Goal: Transaction & Acquisition: Purchase product/service

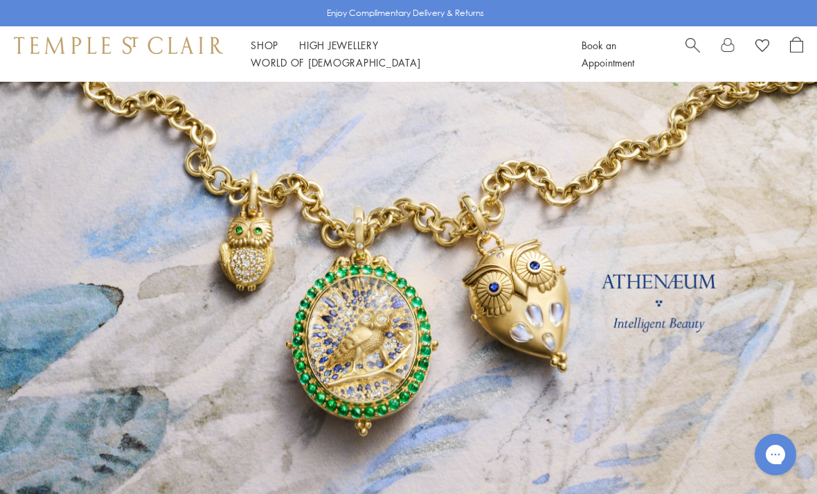
scroll to position [74, 0]
click at [678, 296] on link at bounding box center [408, 307] width 817 height 450
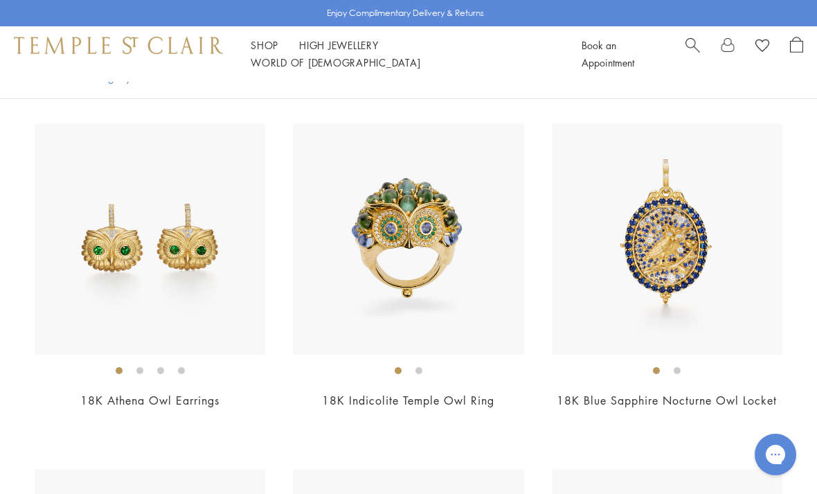
scroll to position [491, 0]
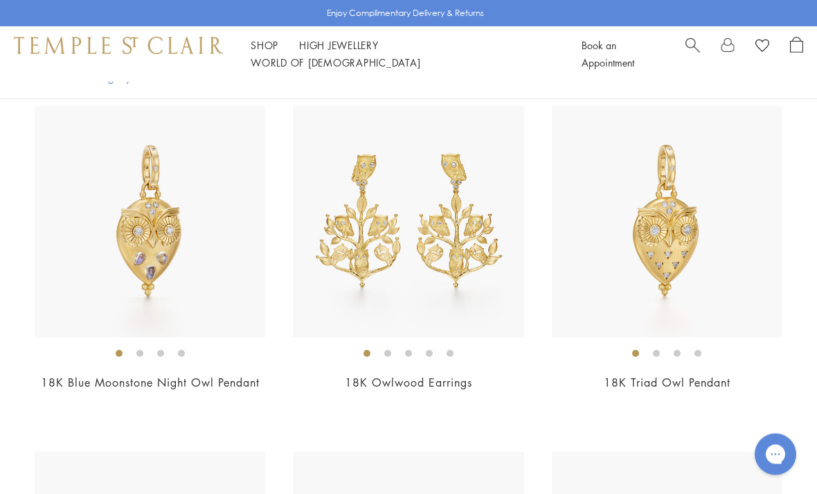
scroll to position [1021, 0]
click at [693, 212] on img at bounding box center [667, 221] width 231 height 231
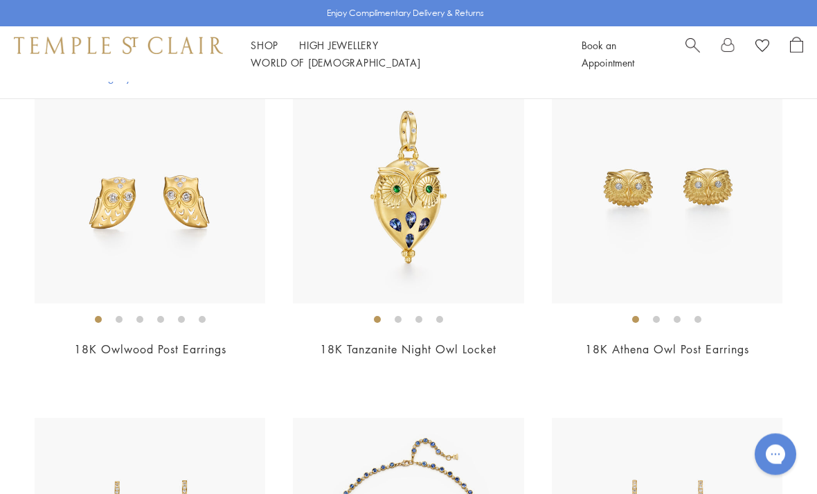
scroll to position [1744, 0]
click at [429, 215] on img at bounding box center [408, 188] width 231 height 231
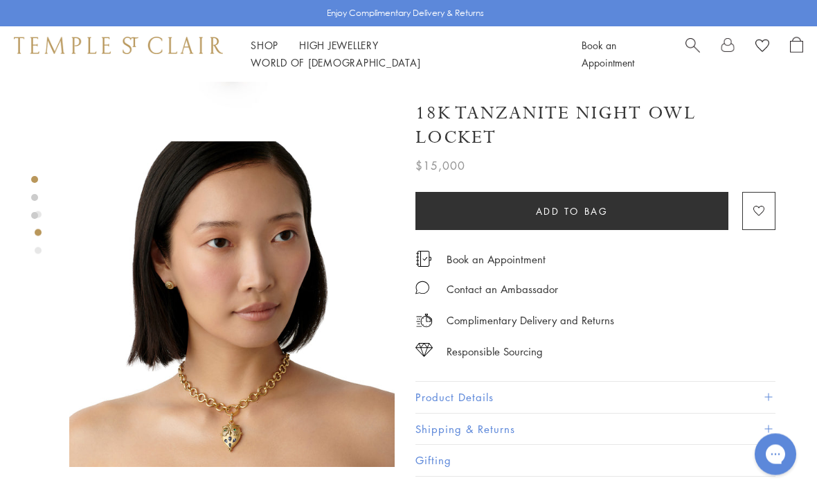
scroll to position [285, 0]
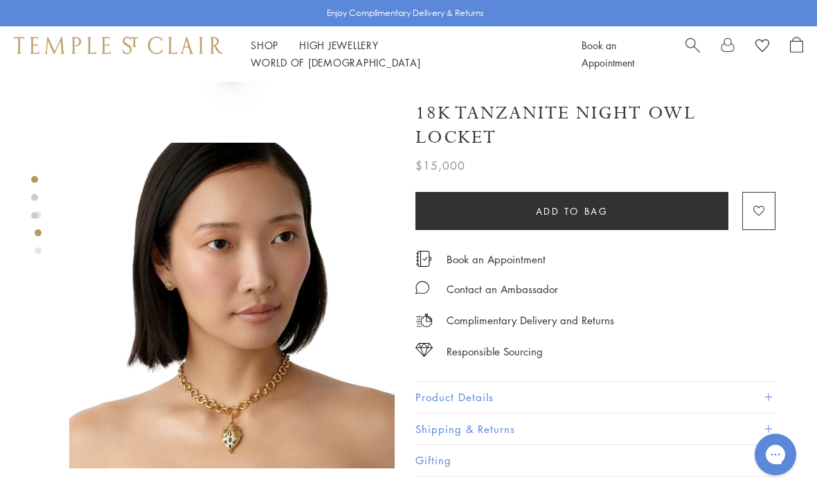
click at [736, 404] on button "Product Details" at bounding box center [596, 397] width 360 height 31
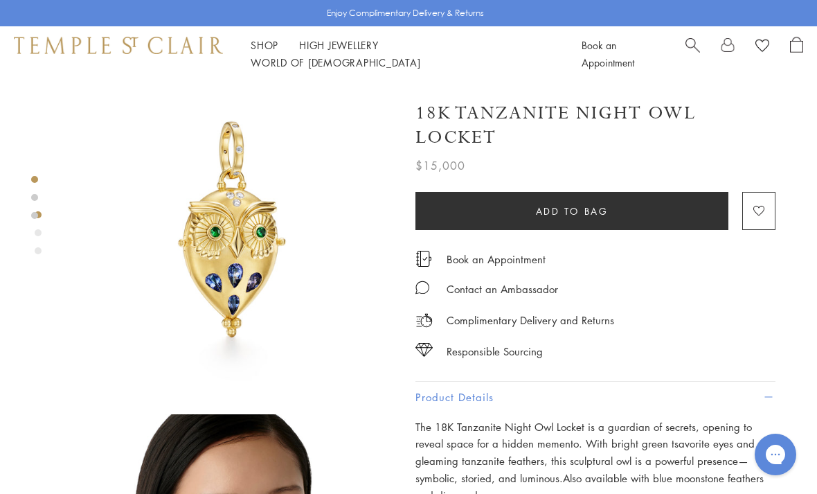
scroll to position [0, 0]
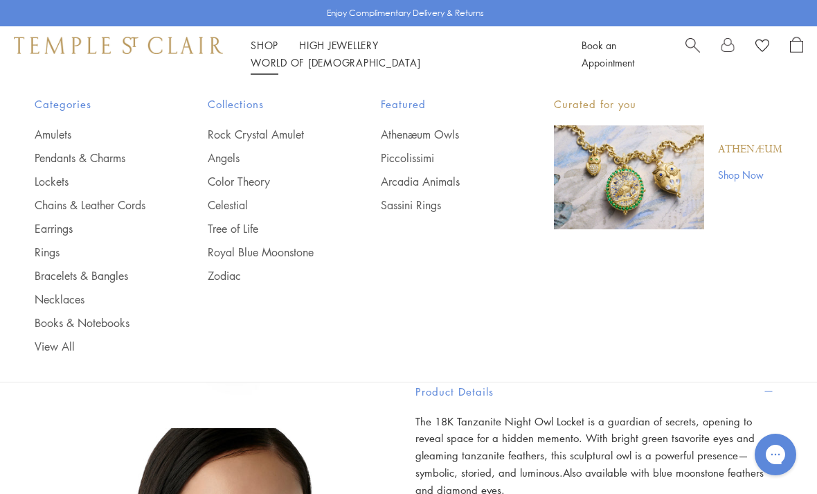
click at [62, 207] on link "Chains & Leather Cords" at bounding box center [94, 204] width 118 height 15
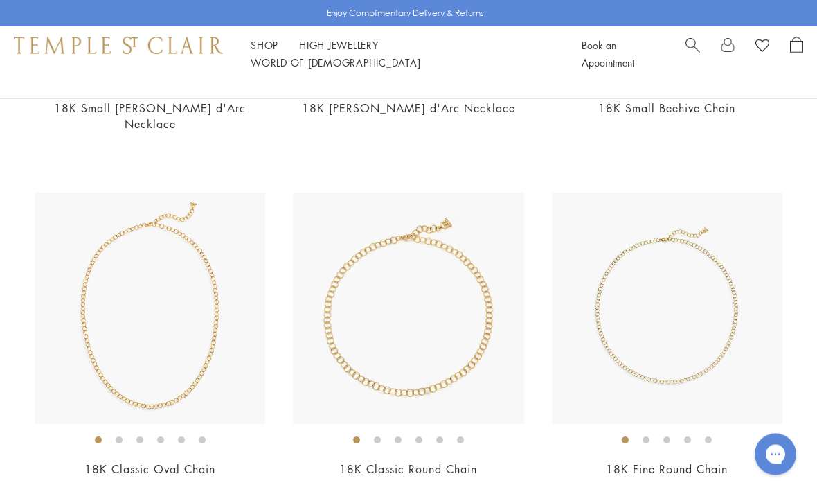
scroll to position [767, 0]
click at [184, 328] on img at bounding box center [150, 308] width 231 height 231
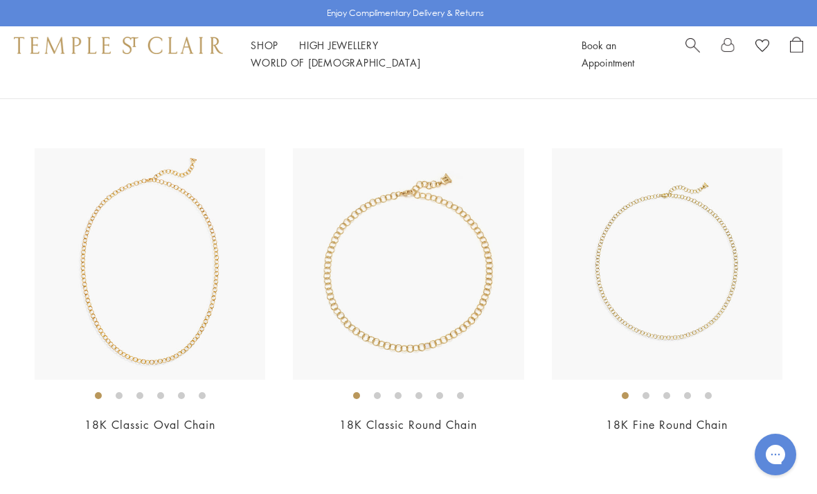
click at [445, 235] on img at bounding box center [408, 263] width 231 height 231
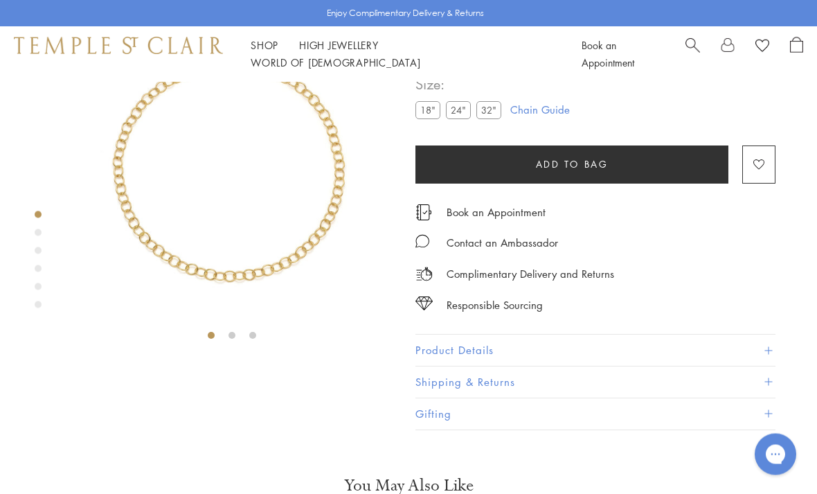
scroll to position [82, 0]
click at [454, 112] on label "24"" at bounding box center [458, 108] width 25 height 17
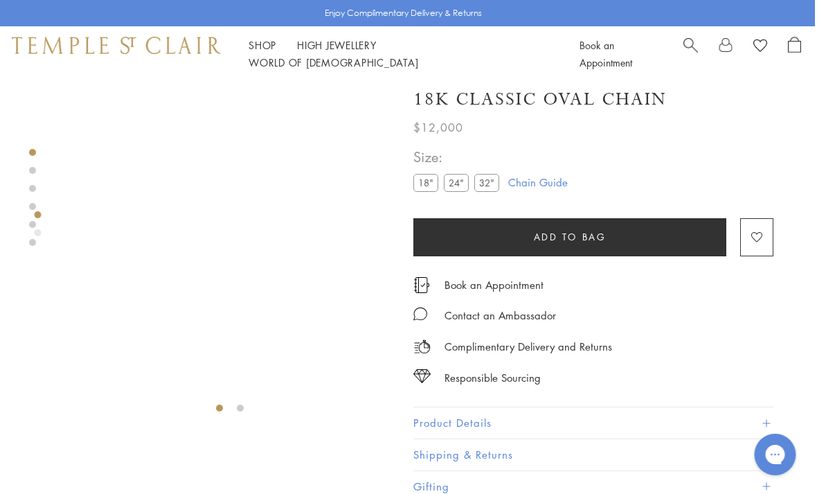
scroll to position [8, 2]
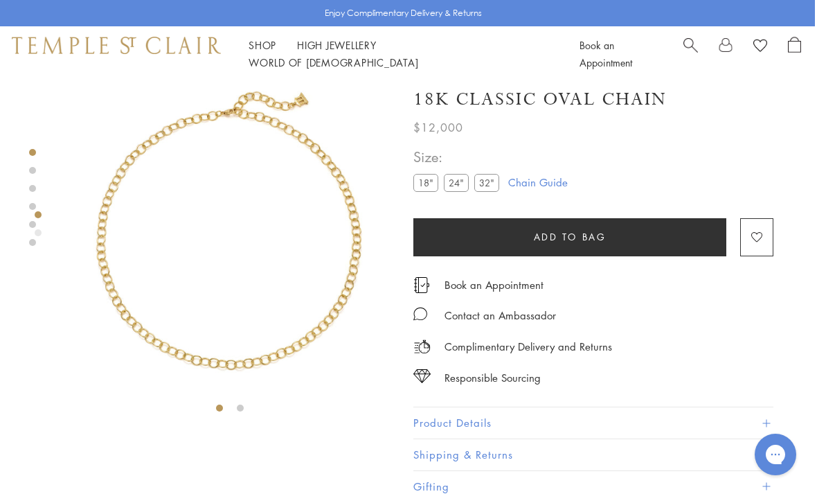
click at [489, 184] on label "32"" at bounding box center [486, 182] width 25 height 17
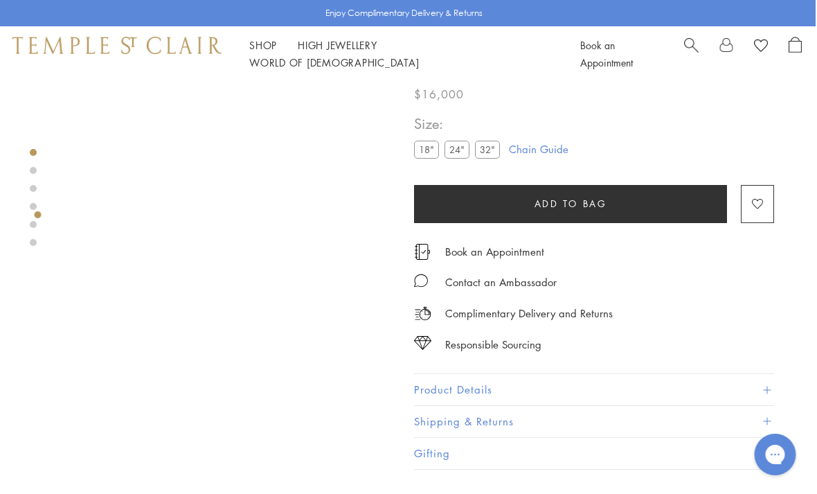
scroll to position [82, 0]
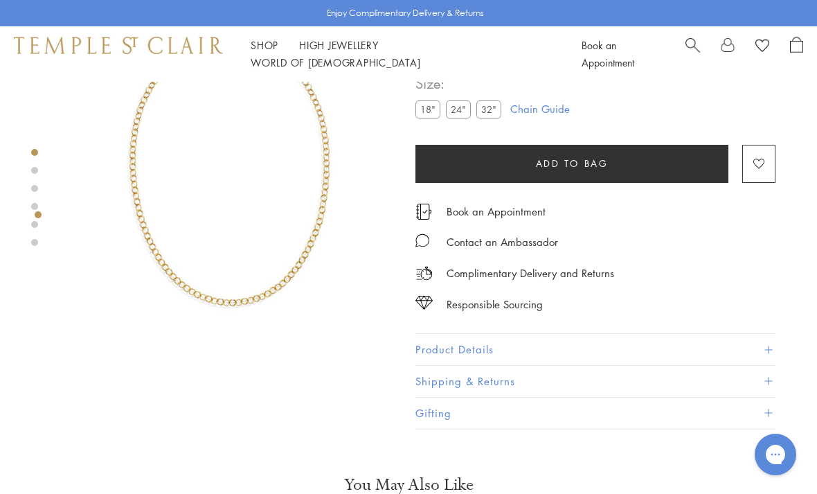
click at [459, 107] on label "24"" at bounding box center [458, 108] width 25 height 17
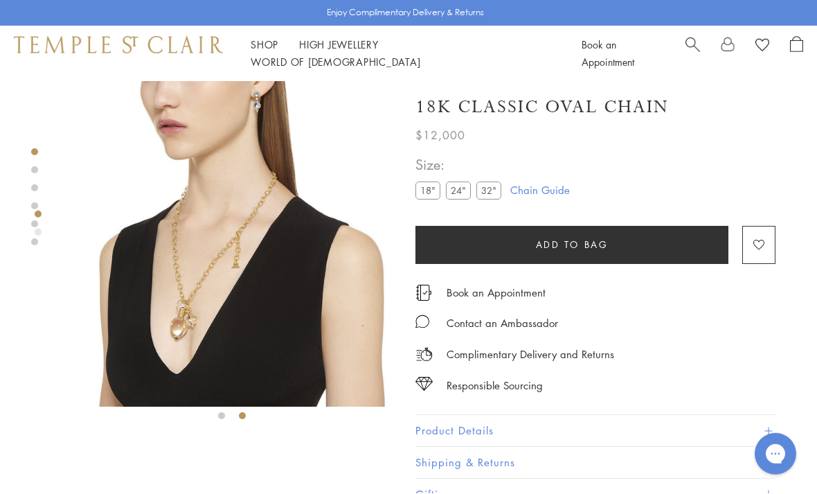
scroll to position [82, 0]
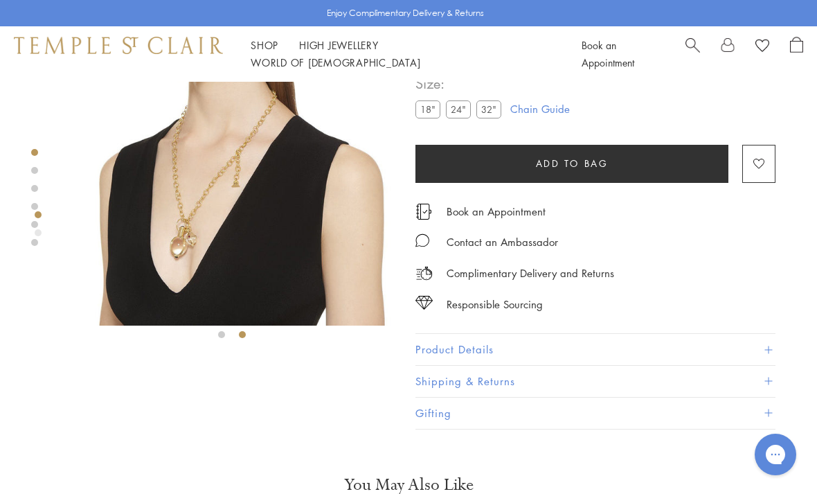
scroll to position [8, 2]
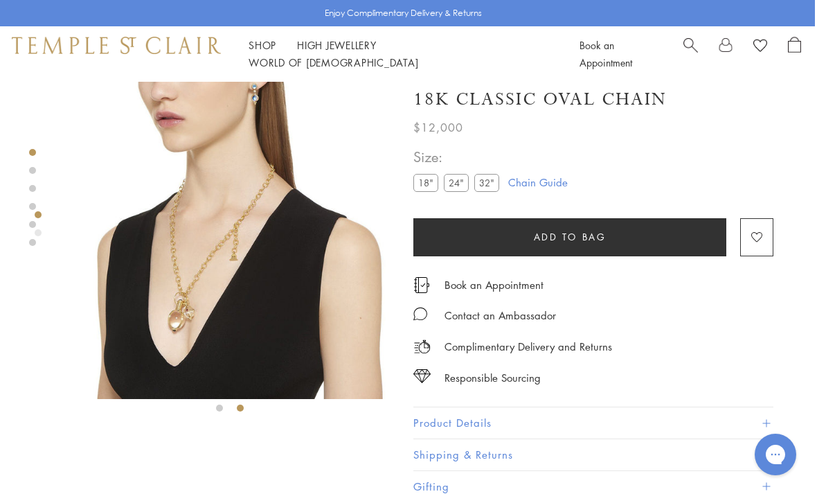
scroll to position [82, 0]
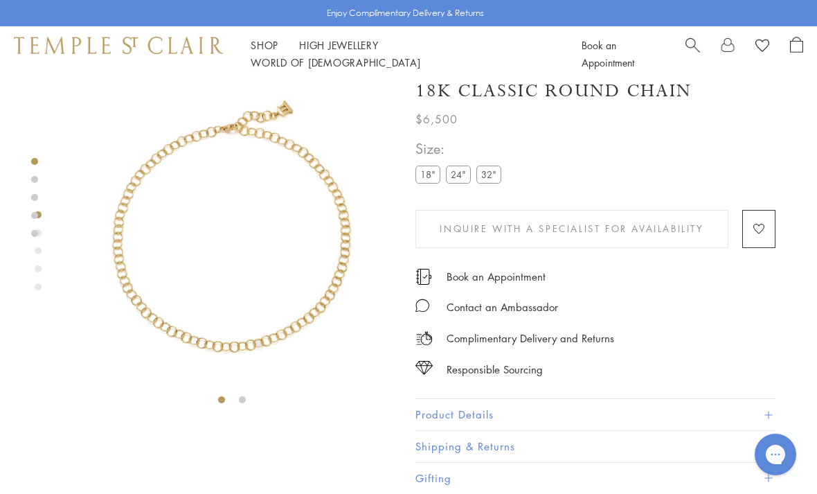
scroll to position [16, 0]
click at [462, 175] on label "24"" at bounding box center [458, 174] width 25 height 17
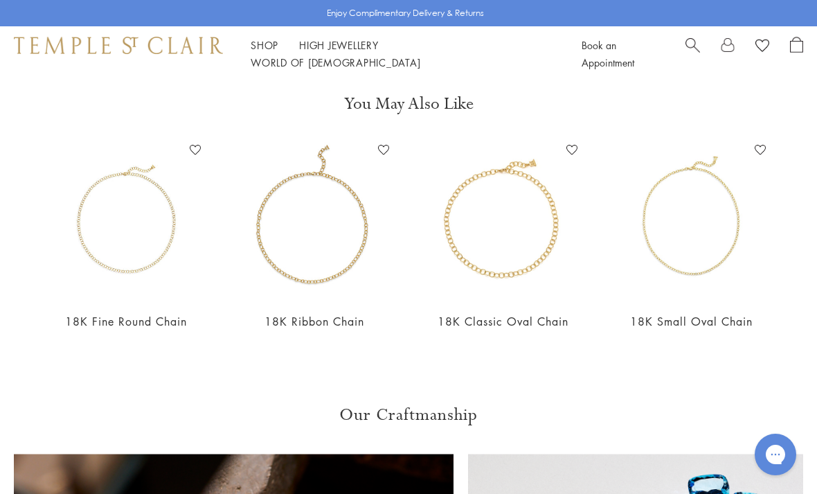
scroll to position [388, 0]
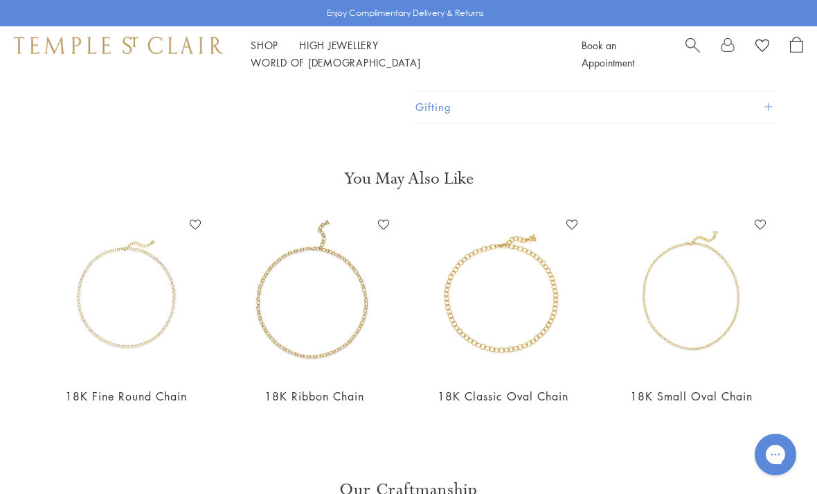
click at [328, 309] on img at bounding box center [314, 294] width 161 height 161
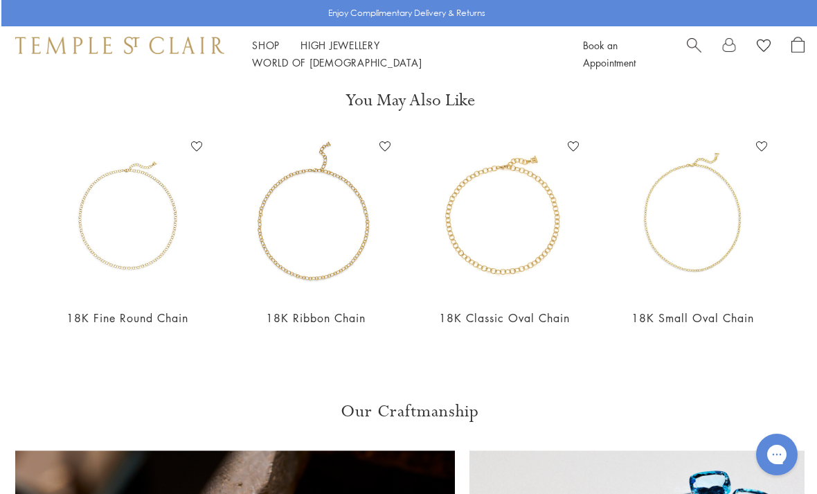
scroll to position [467, 0]
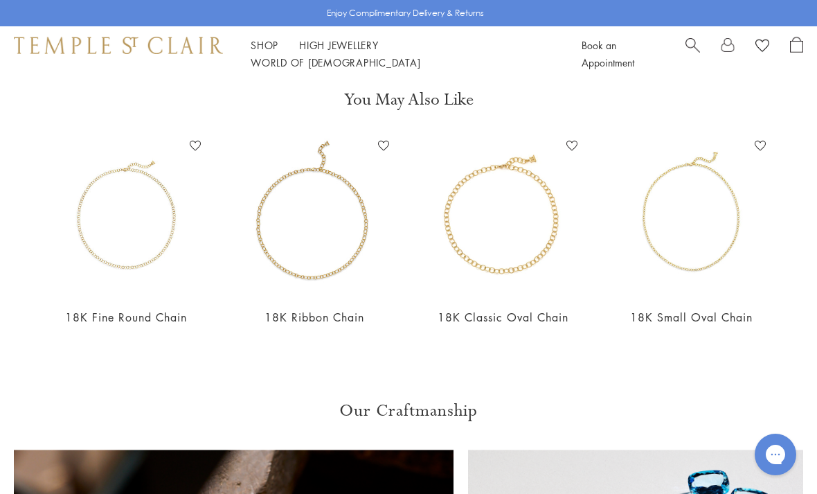
click at [332, 238] on img at bounding box center [314, 215] width 161 height 161
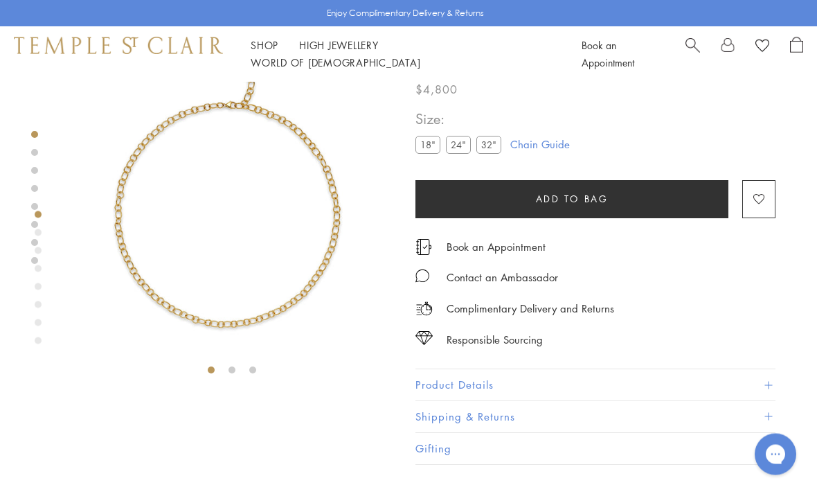
scroll to position [33, 0]
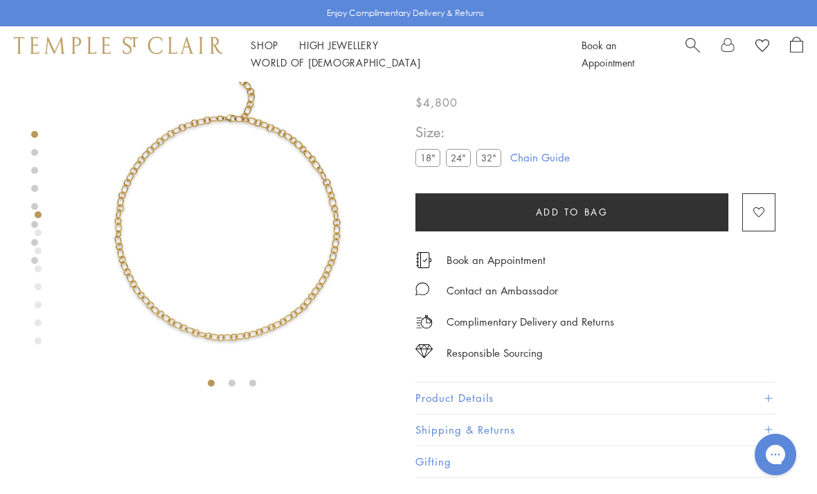
click at [461, 155] on label "24"" at bounding box center [458, 157] width 25 height 17
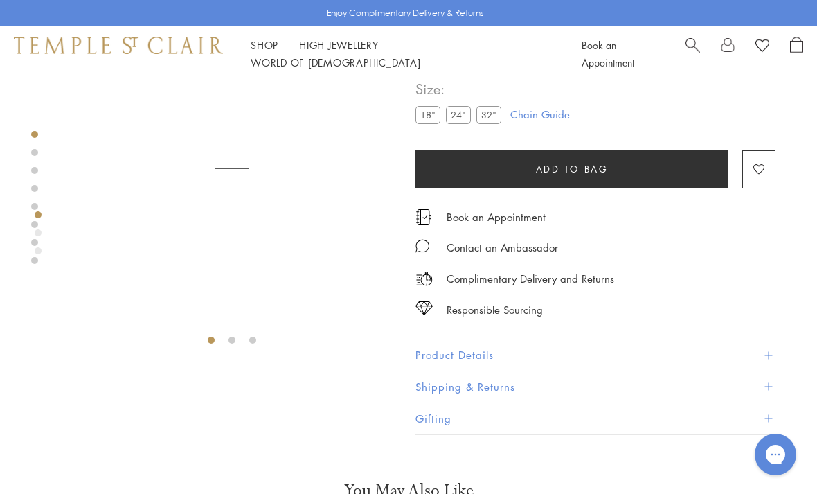
scroll to position [82, 0]
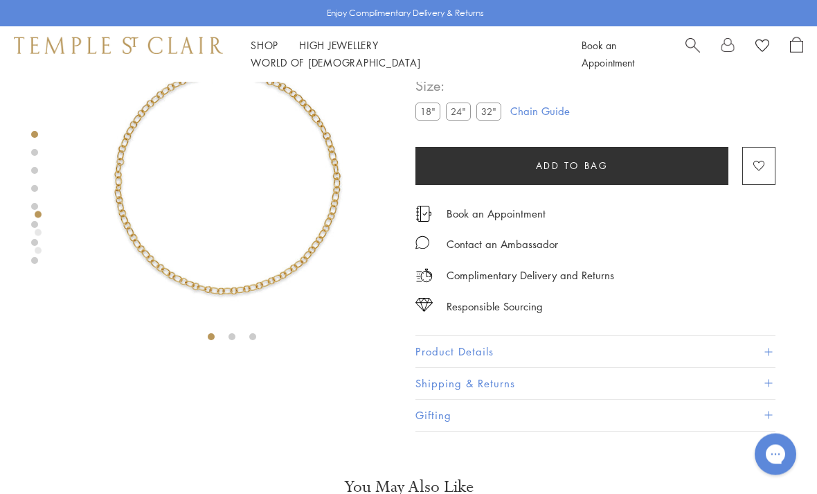
scroll to position [82, 0]
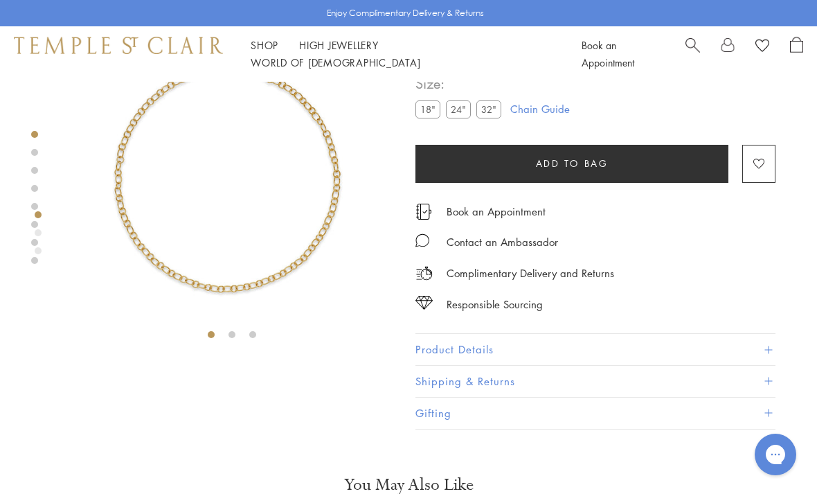
click at [461, 113] on label "24"" at bounding box center [458, 108] width 25 height 17
